Goal: Task Accomplishment & Management: Use online tool/utility

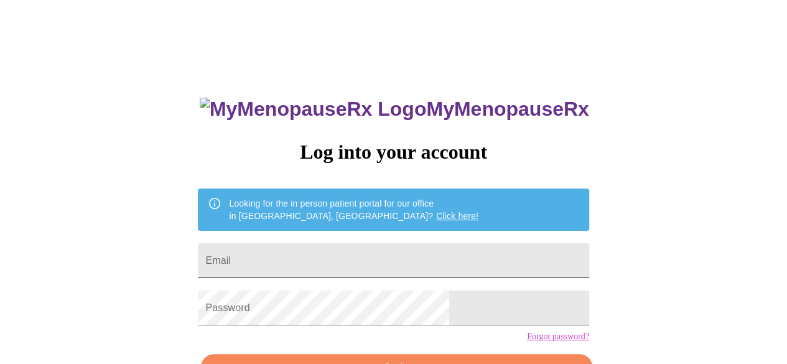
click at [423, 247] on input "Email" at bounding box center [393, 260] width 391 height 35
click at [418, 256] on input "Email" at bounding box center [393, 260] width 391 height 35
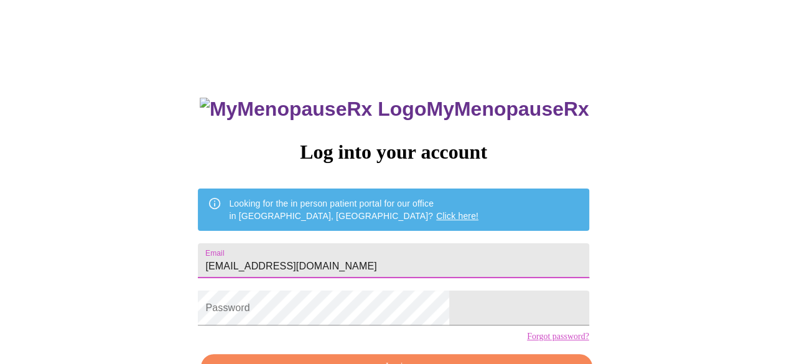
type input "[EMAIL_ADDRESS][DOMAIN_NAME]"
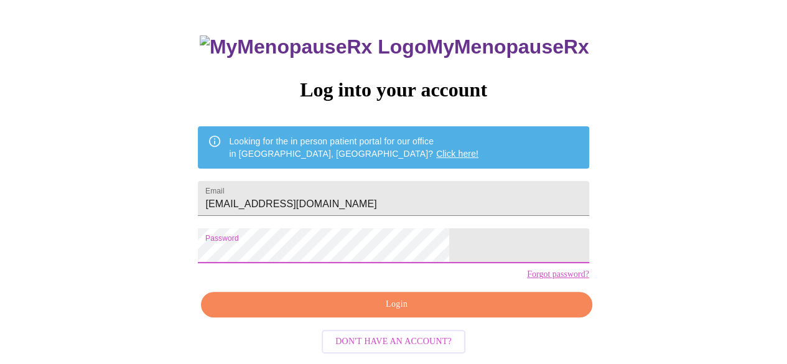
scroll to position [78, 0]
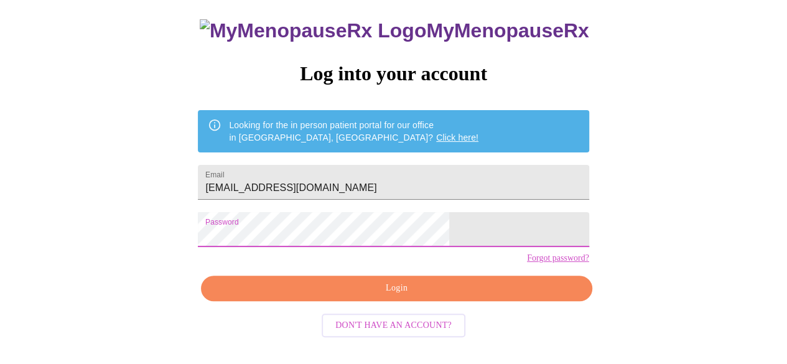
click at [364, 296] on span "Login" at bounding box center [396, 289] width 362 height 16
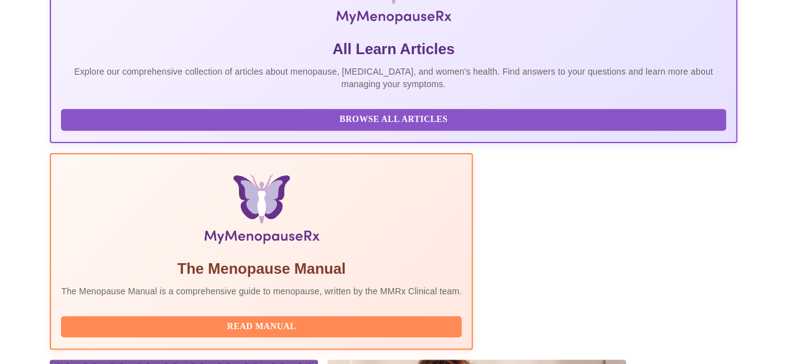
scroll to position [397, 0]
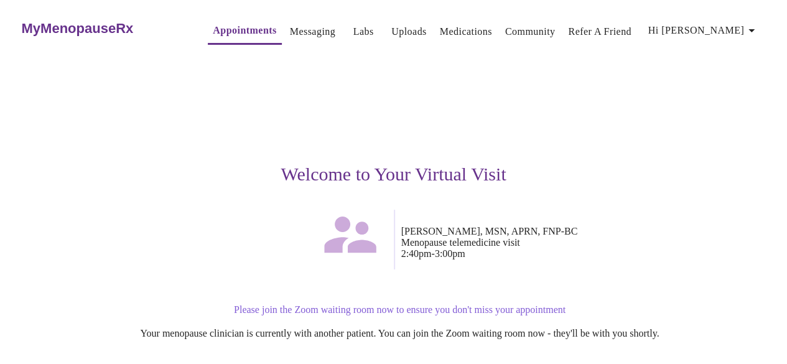
scroll to position [124, 0]
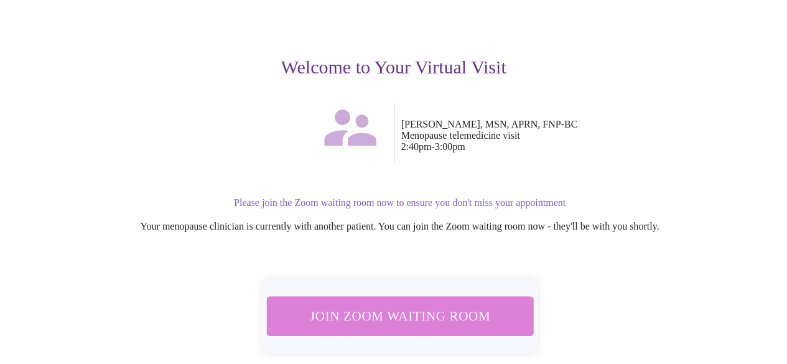
click at [401, 310] on span "Join Zoom Waiting Room" at bounding box center [399, 316] width 240 height 24
